Goal: Transaction & Acquisition: Purchase product/service

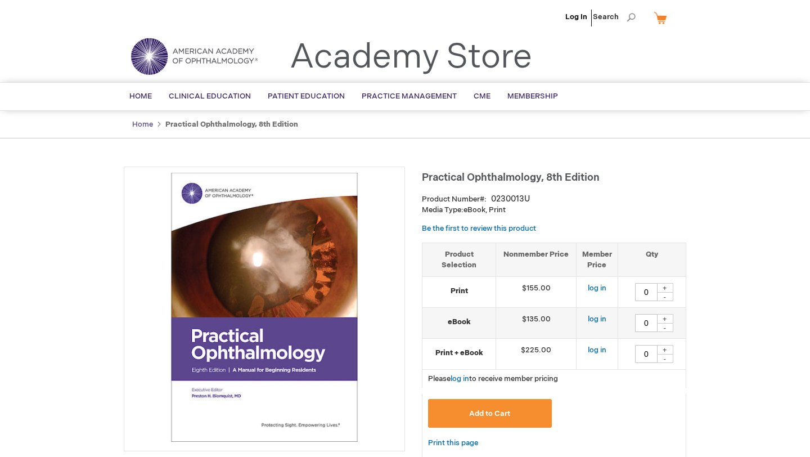
click at [143, 125] on link "Home" at bounding box center [142, 124] width 21 height 9
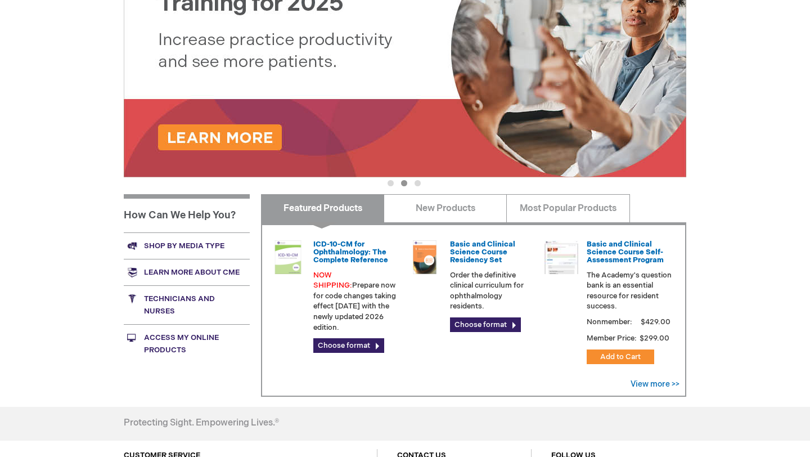
scroll to position [209, 0]
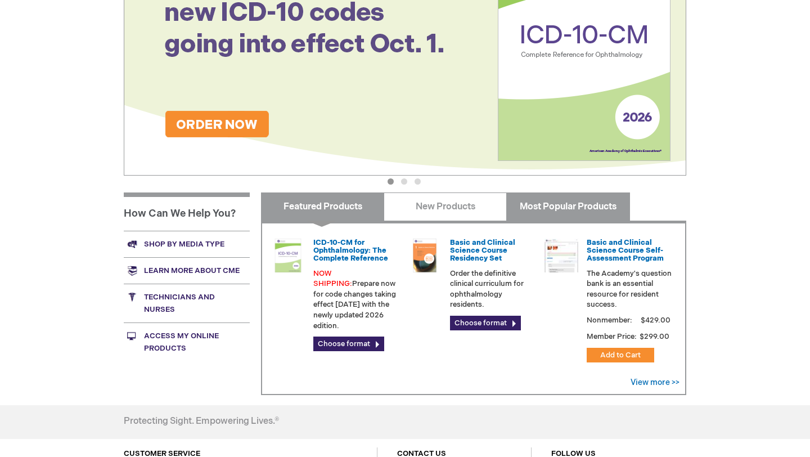
click at [540, 206] on link "Most Popular Products" at bounding box center [567, 206] width 123 height 28
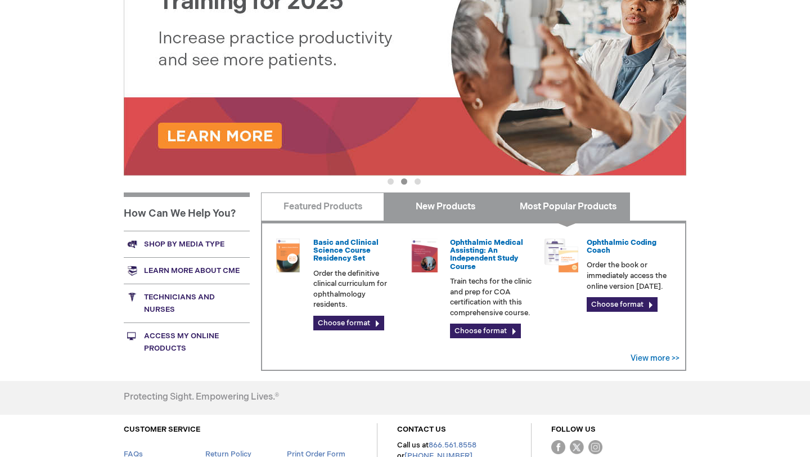
click at [473, 206] on link "New Products" at bounding box center [444, 206] width 123 height 28
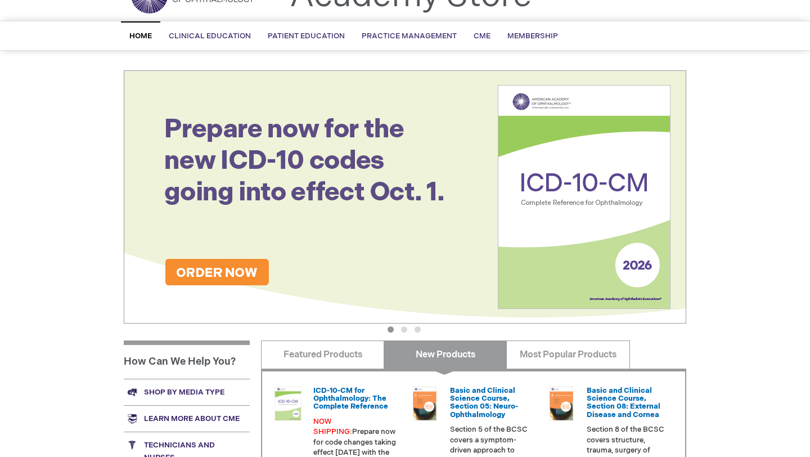
scroll to position [0, 0]
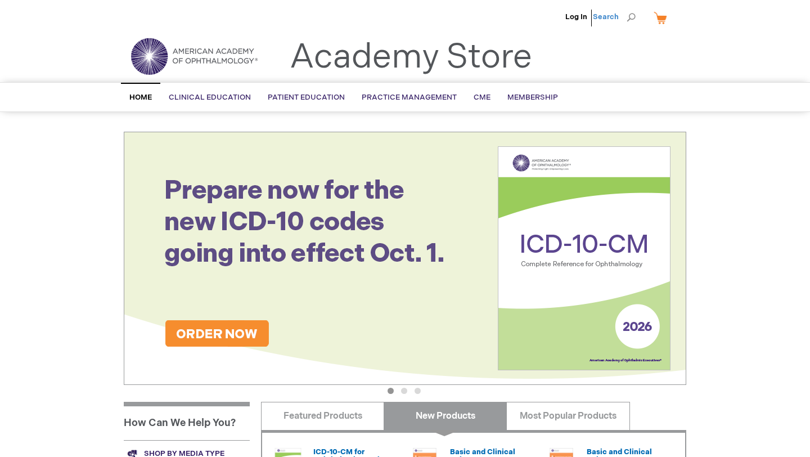
click at [603, 21] on span "Search" at bounding box center [614, 17] width 43 height 22
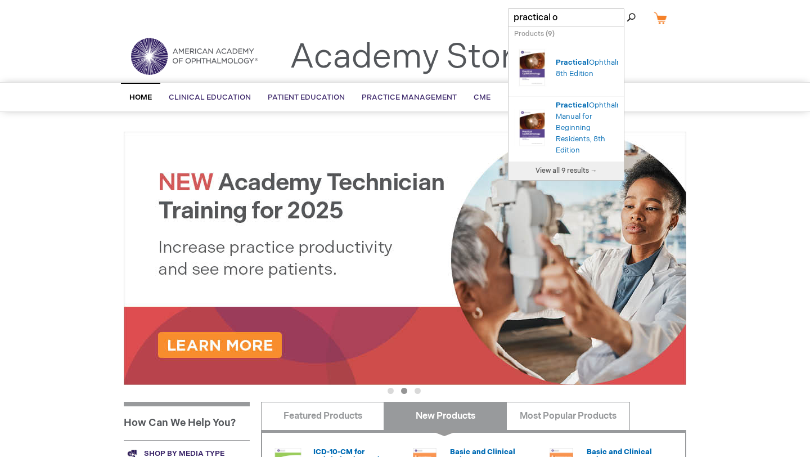
type input "practical op"
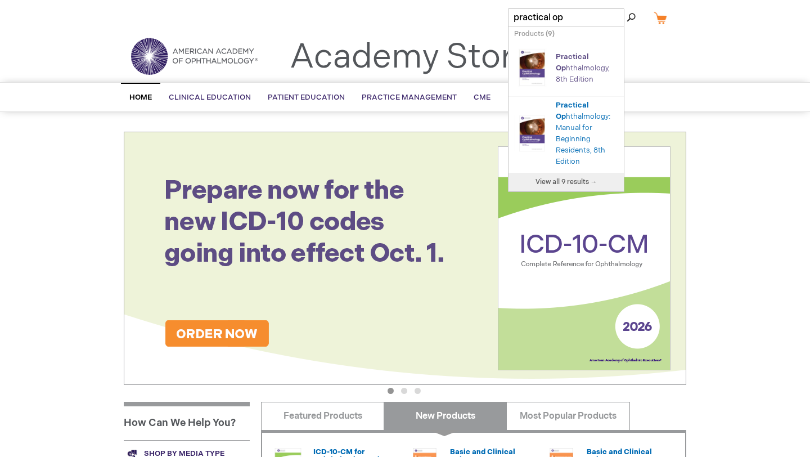
click at [585, 66] on link "Practical Op hthalmology, 8th Edition" at bounding box center [582, 67] width 54 height 31
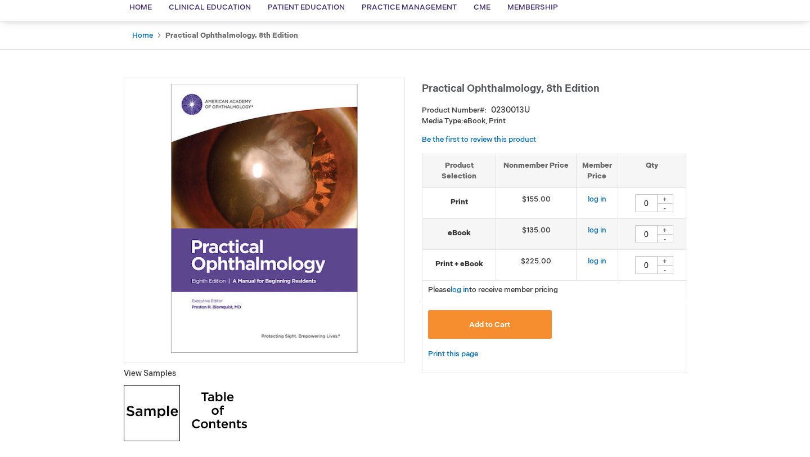
scroll to position [96, 0]
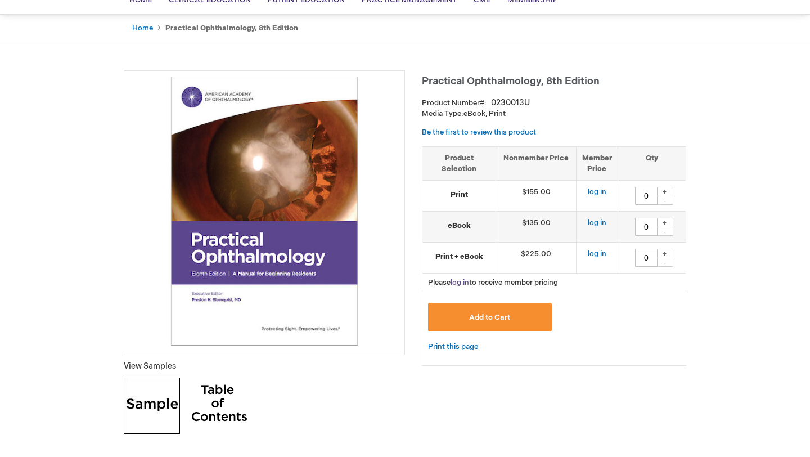
click at [460, 285] on link "log in" at bounding box center [459, 282] width 19 height 9
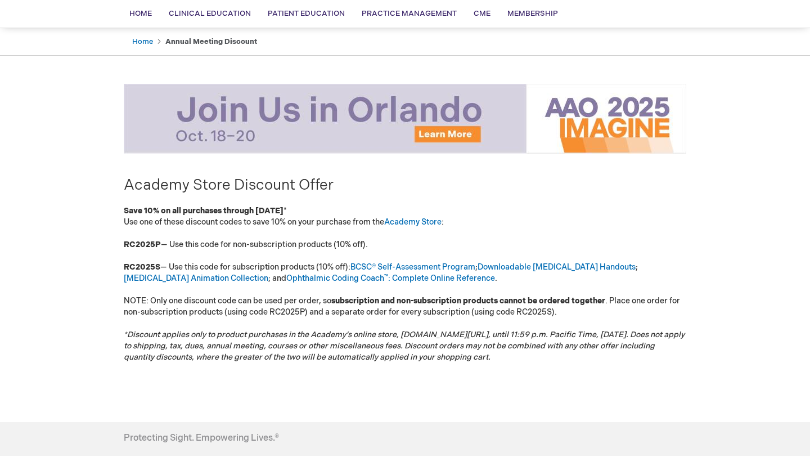
scroll to position [85, 0]
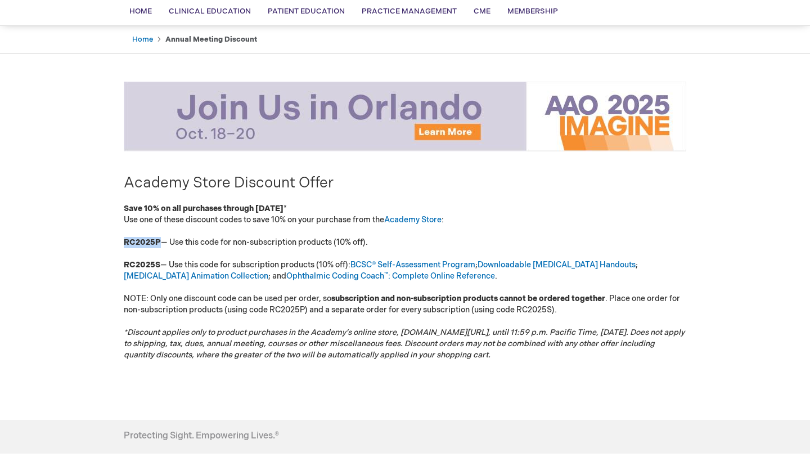
drag, startPoint x: 159, startPoint y: 239, endPoint x: 115, endPoint y: 238, distance: 43.9
click at [115, 238] on main "Academy Store Discount Offer Save 10% on all purchases through [DATE] * Use one…" at bounding box center [404, 237] width 579 height 335
copy strong "RC2025P"
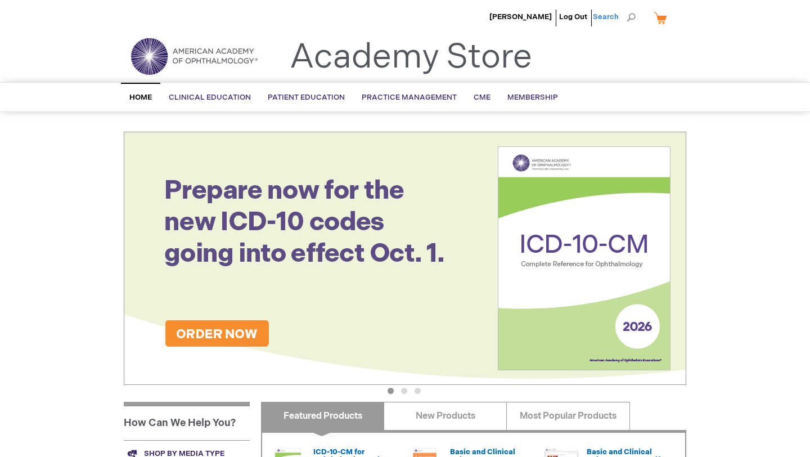
click at [627, 19] on span "Search" at bounding box center [614, 17] width 43 height 22
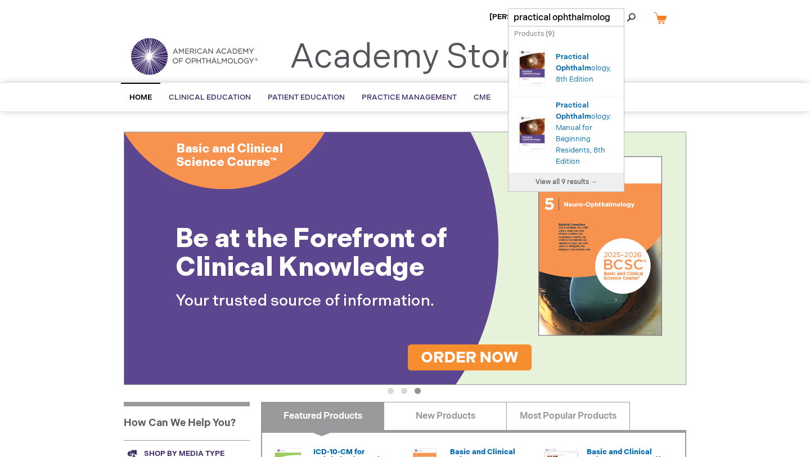
type input "practical ophthalmology"
click at [568, 62] on div "Practical Ophthalmology , 8th Edition" at bounding box center [586, 68] width 62 height 34
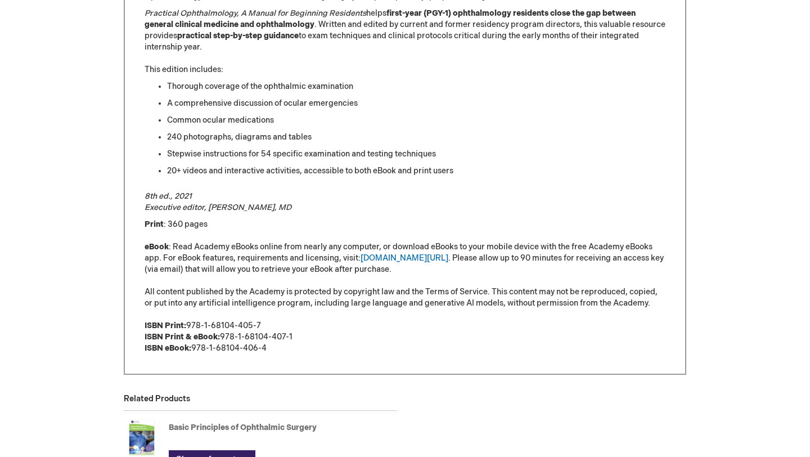
scroll to position [552, 0]
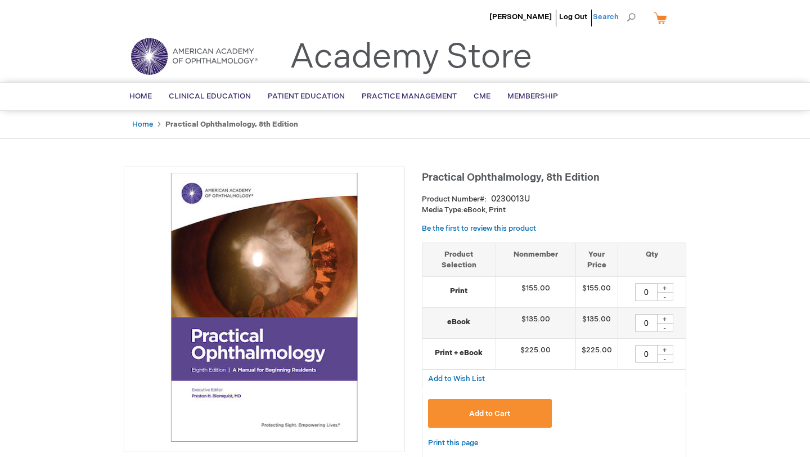
click at [635, 16] on span "Search" at bounding box center [614, 17] width 43 height 22
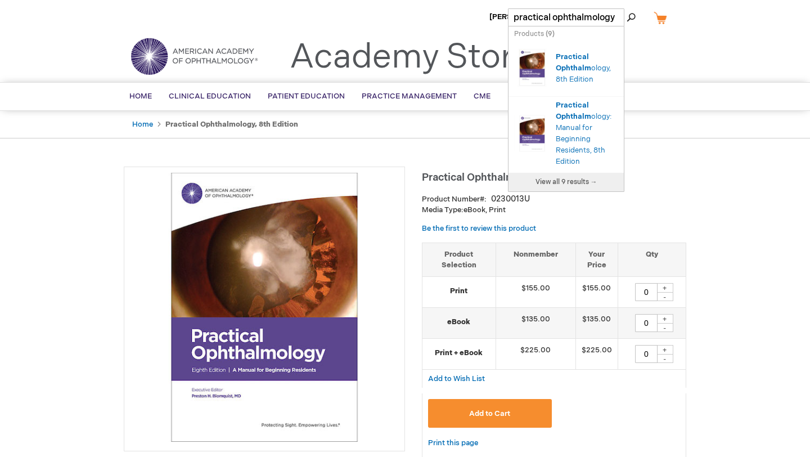
type input "practical ophthalmology"
click at [626, 8] on button "Search" at bounding box center [630, 17] width 9 height 18
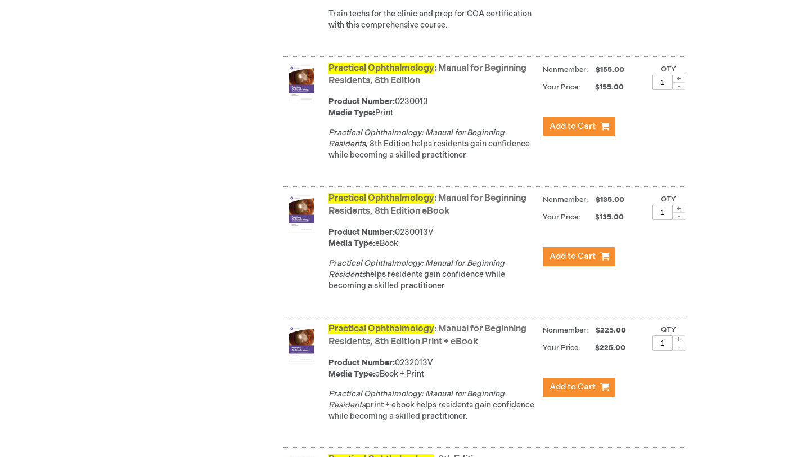
scroll to position [720, 0]
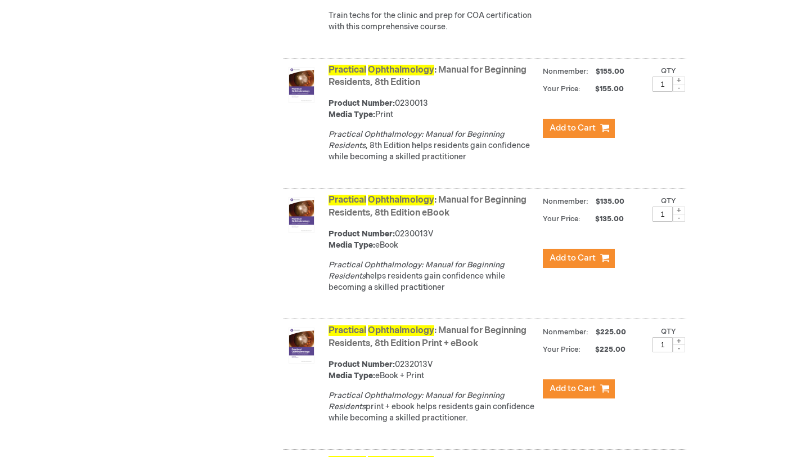
click at [393, 88] on link "Practical Ophthalmology : Manual for Beginning Residents, 8th Edition" at bounding box center [427, 77] width 198 height 24
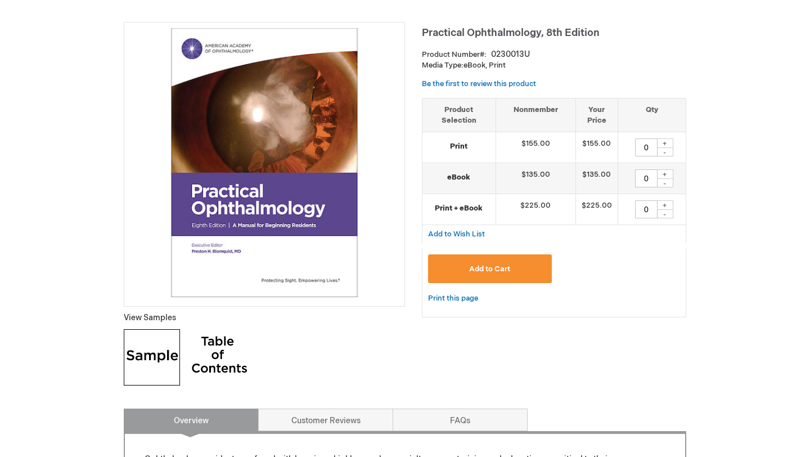
scroll to position [150, 0]
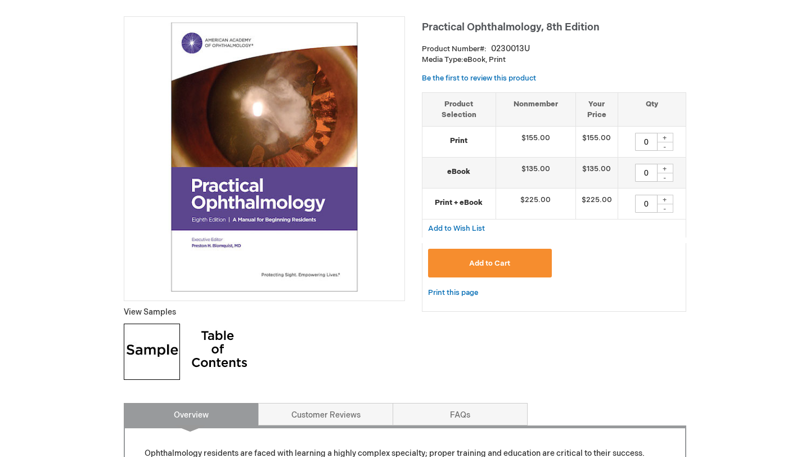
click at [147, 313] on p "View Samples" at bounding box center [264, 311] width 281 height 11
click at [151, 340] on img at bounding box center [152, 351] width 56 height 56
click at [215, 338] on img at bounding box center [219, 351] width 56 height 56
click at [666, 166] on div "+" at bounding box center [664, 169] width 17 height 10
type input "1"
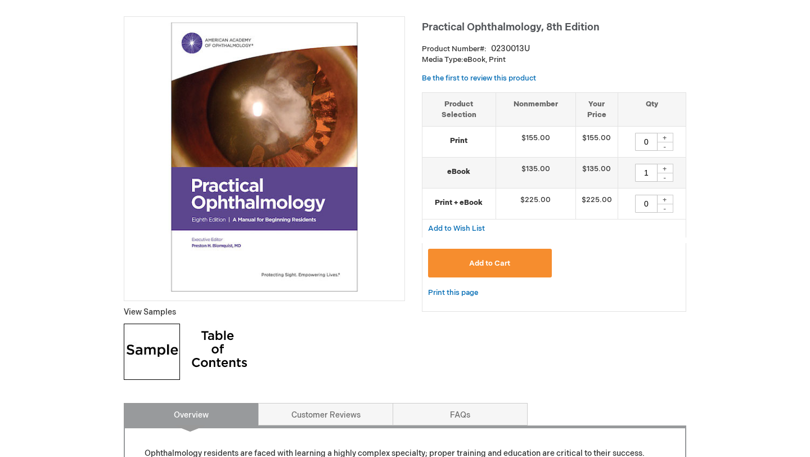
click at [499, 261] on span "Add to Cart" at bounding box center [489, 263] width 41 height 9
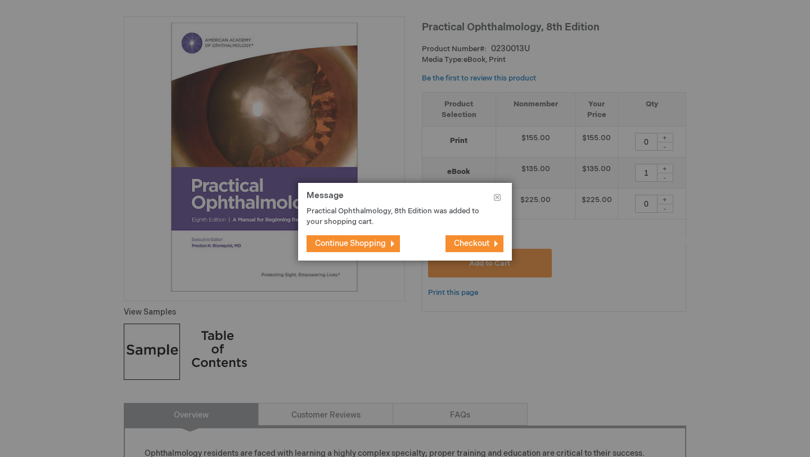
click at [476, 249] on button "Checkout" at bounding box center [474, 243] width 58 height 17
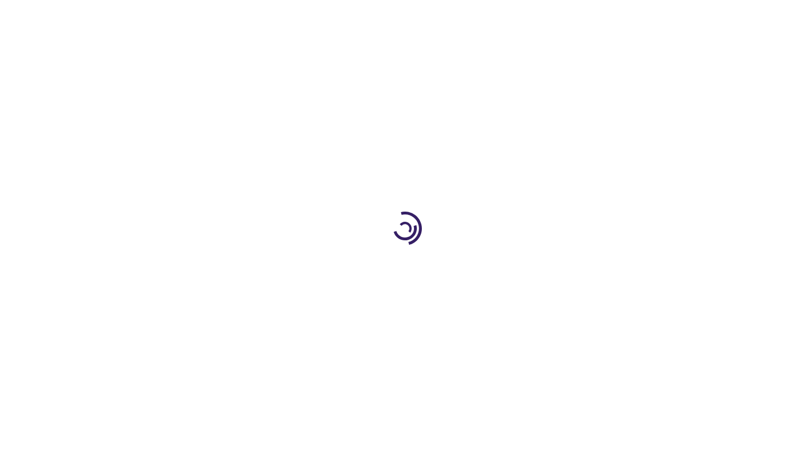
select select "CA"
select select "66"
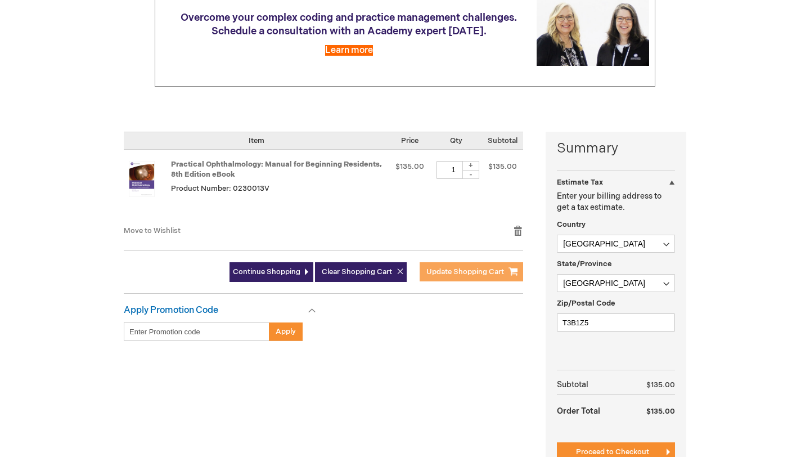
scroll to position [157, 0]
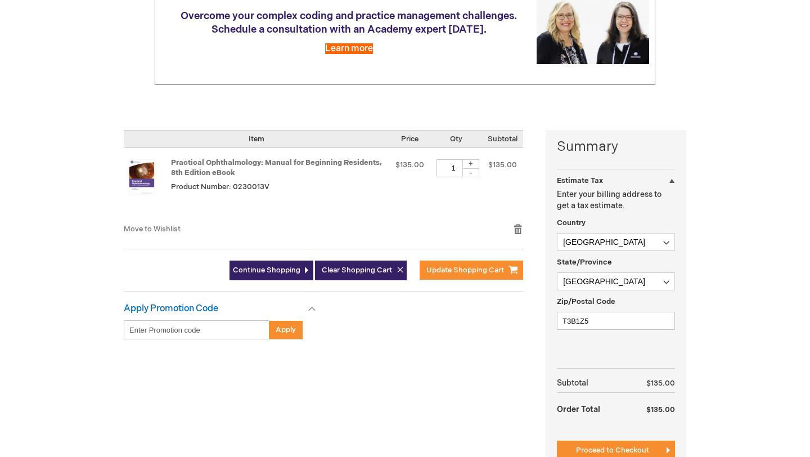
click at [237, 330] on input "Enter discount code" at bounding box center [197, 329] width 146 height 19
paste input "RC2025P"
type input "RC2025P"
click at [279, 332] on span "Apply" at bounding box center [285, 329] width 20 height 9
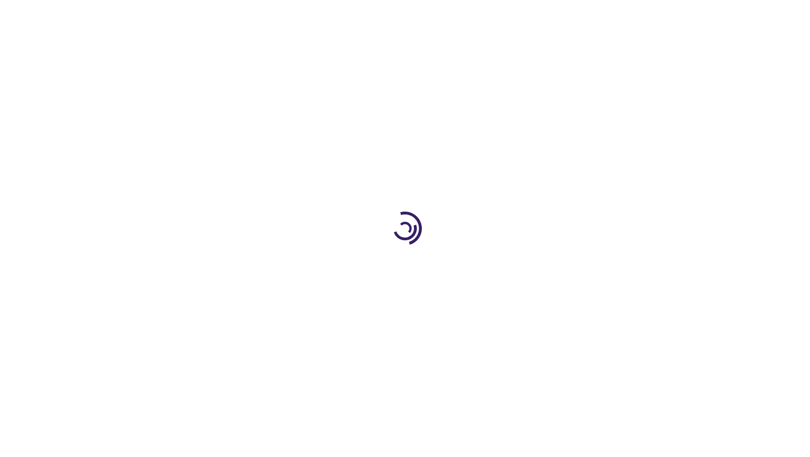
select select "CA"
select select "66"
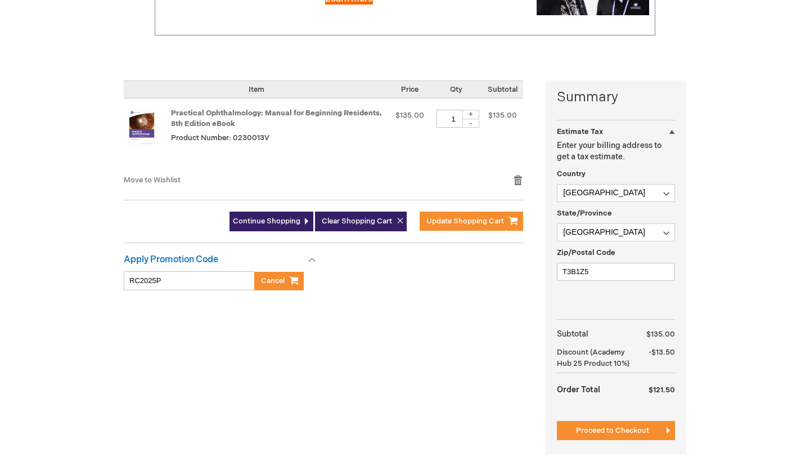
scroll to position [257, 0]
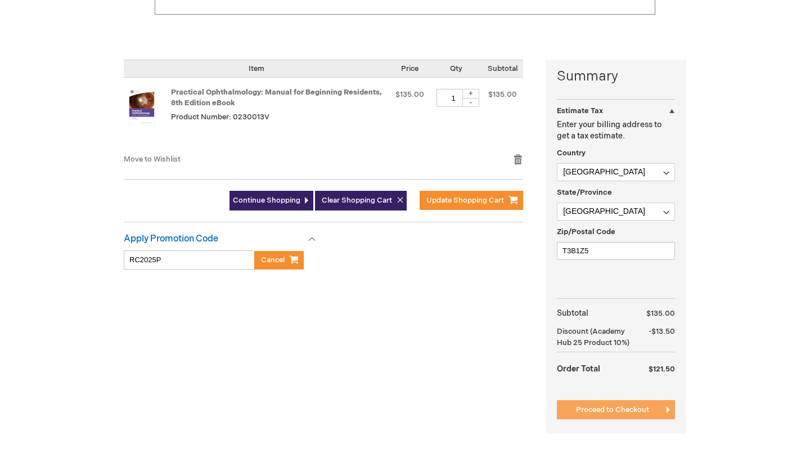
click at [591, 409] on span "Proceed to Checkout" at bounding box center [612, 409] width 73 height 9
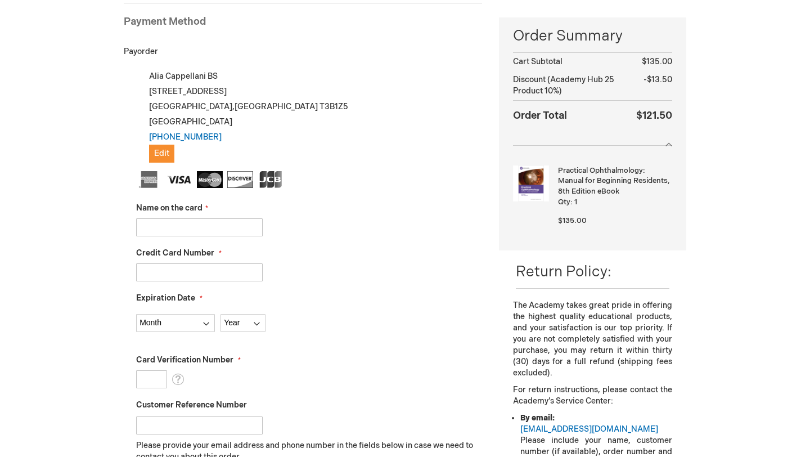
scroll to position [144, 0]
